Goal: Information Seeking & Learning: Learn about a topic

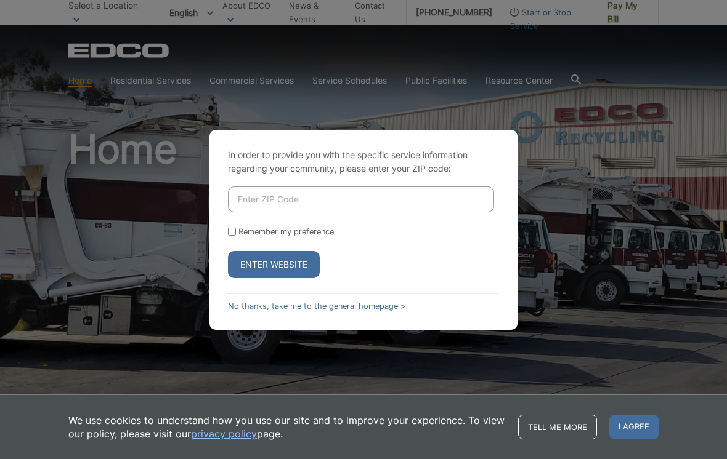
click at [307, 195] on input "Enter ZIP Code" at bounding box center [361, 200] width 266 height 26
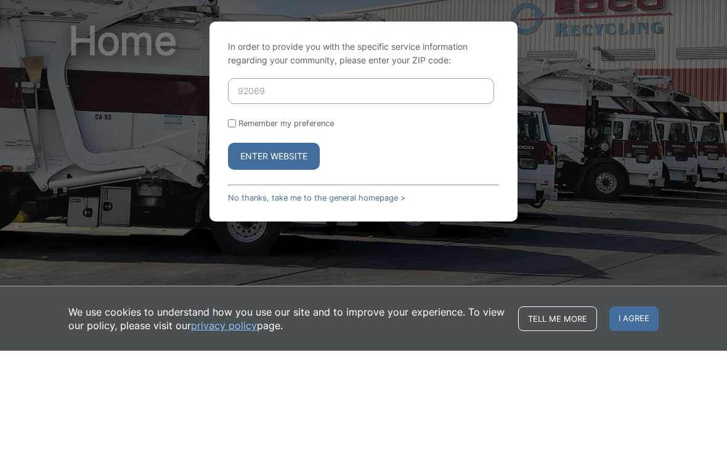
type input "92069"
click at [273, 251] on button "Enter Website" at bounding box center [274, 264] width 92 height 27
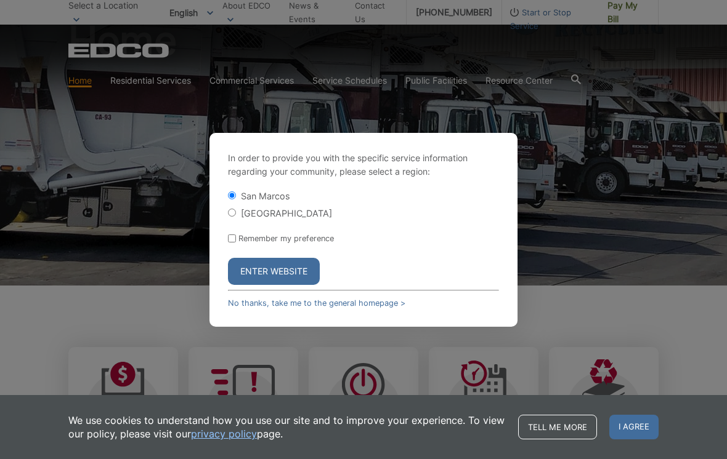
click at [281, 273] on button "Enter Website" at bounding box center [274, 271] width 92 height 27
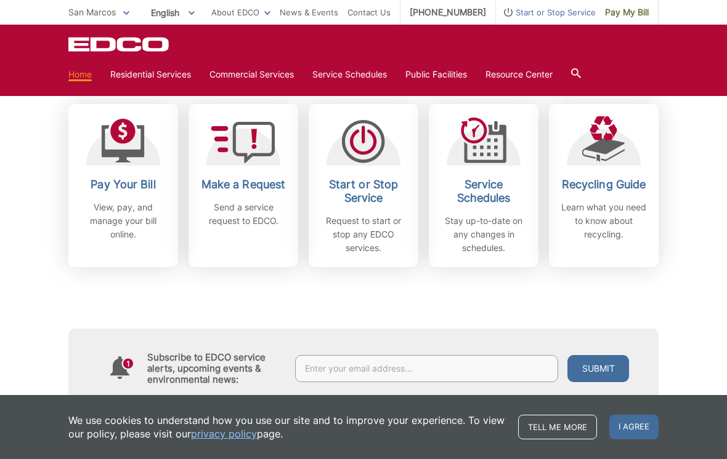
scroll to position [351, 0]
click at [626, 214] on p "Learn what you need to know about recycling." at bounding box center [603, 221] width 91 height 41
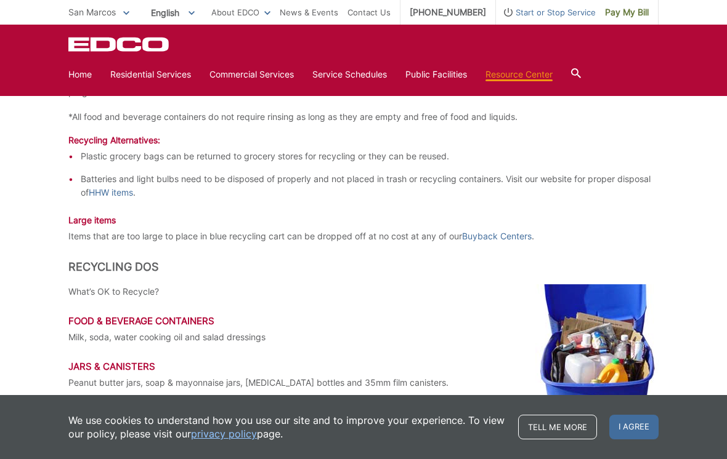
scroll to position [1498, 0]
click at [581, 75] on icon at bounding box center [576, 73] width 10 height 10
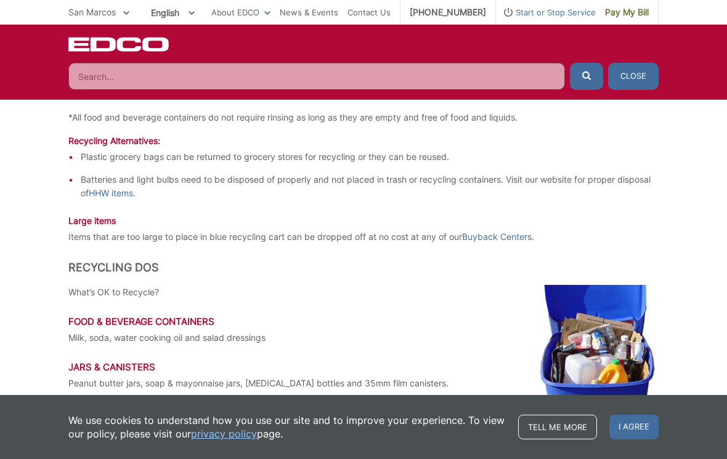
click at [190, 75] on input "Search" at bounding box center [316, 76] width 496 height 27
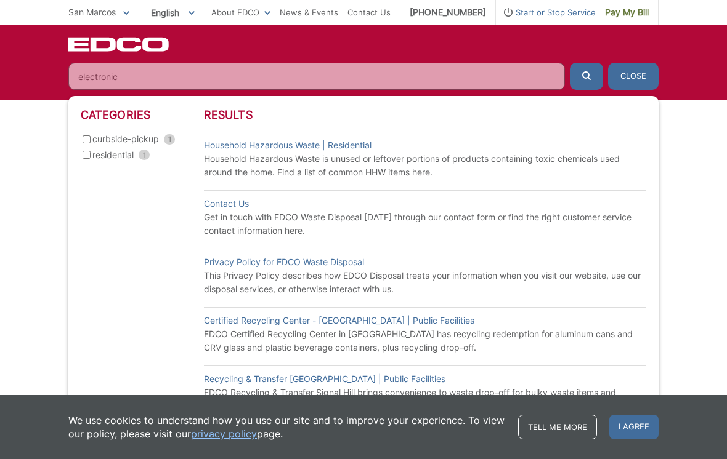
scroll to position [1086, 0]
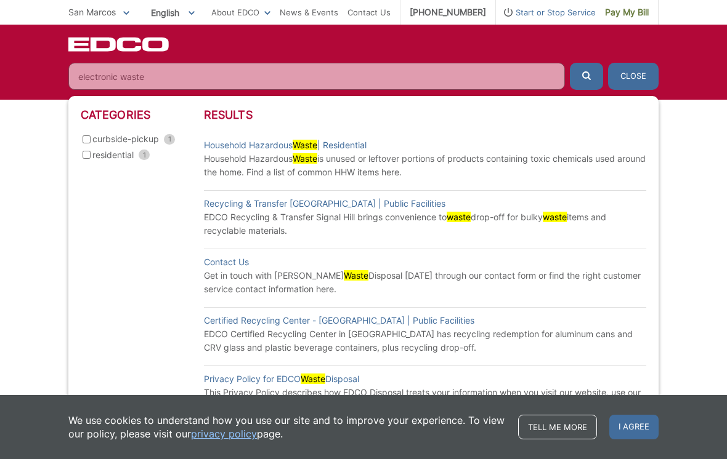
type input "electronic waste"
click at [586, 76] on button "submit" at bounding box center [586, 76] width 33 height 27
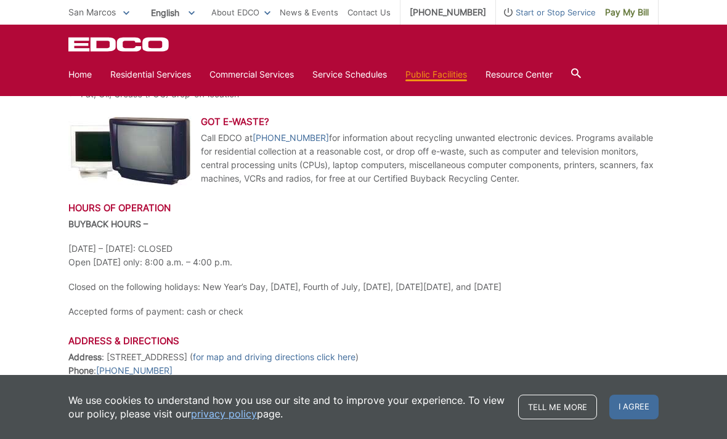
scroll to position [500, 0]
